Goal: Task Accomplishment & Management: Use online tool/utility

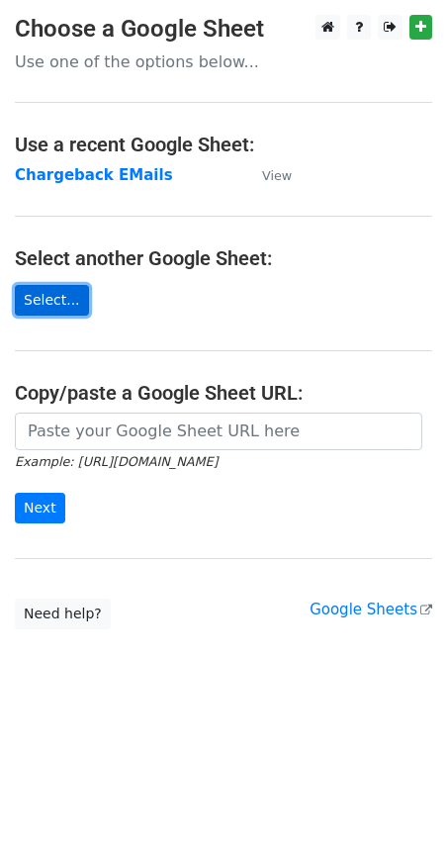
click at [66, 295] on link "Select..." at bounding box center [52, 300] width 74 height 31
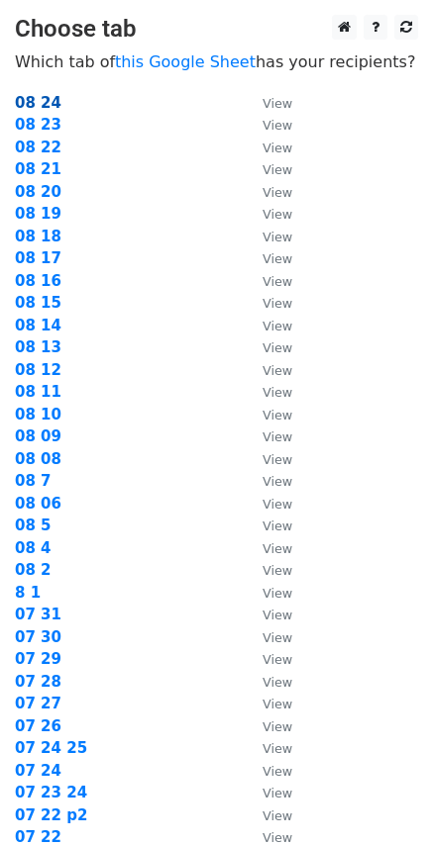
click at [42, 97] on strong "08 24" at bounding box center [38, 103] width 47 height 18
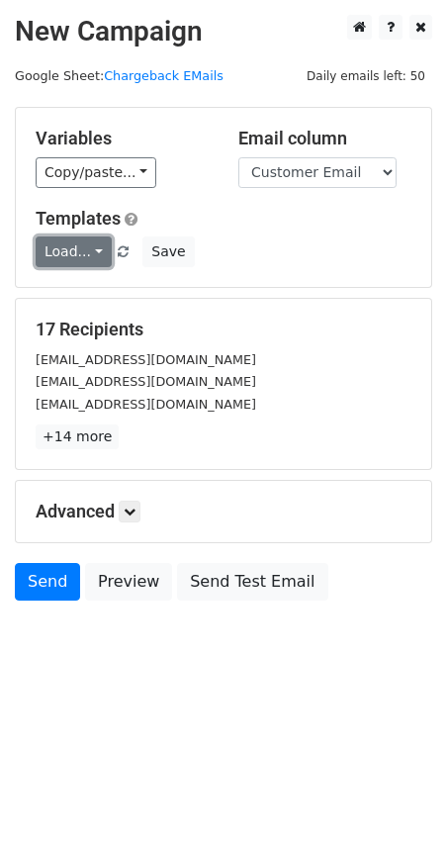
click at [97, 245] on link "Load..." at bounding box center [74, 252] width 76 height 31
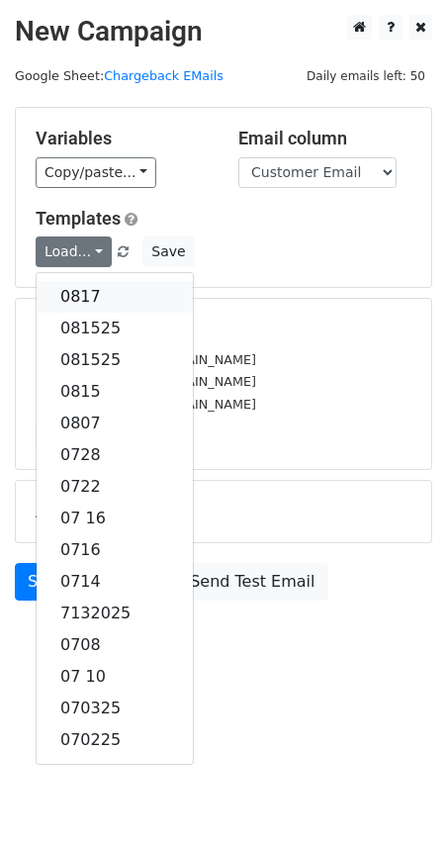
click at [87, 295] on link "0817" at bounding box center [115, 297] width 156 height 32
